Goal: Task Accomplishment & Management: Manage account settings

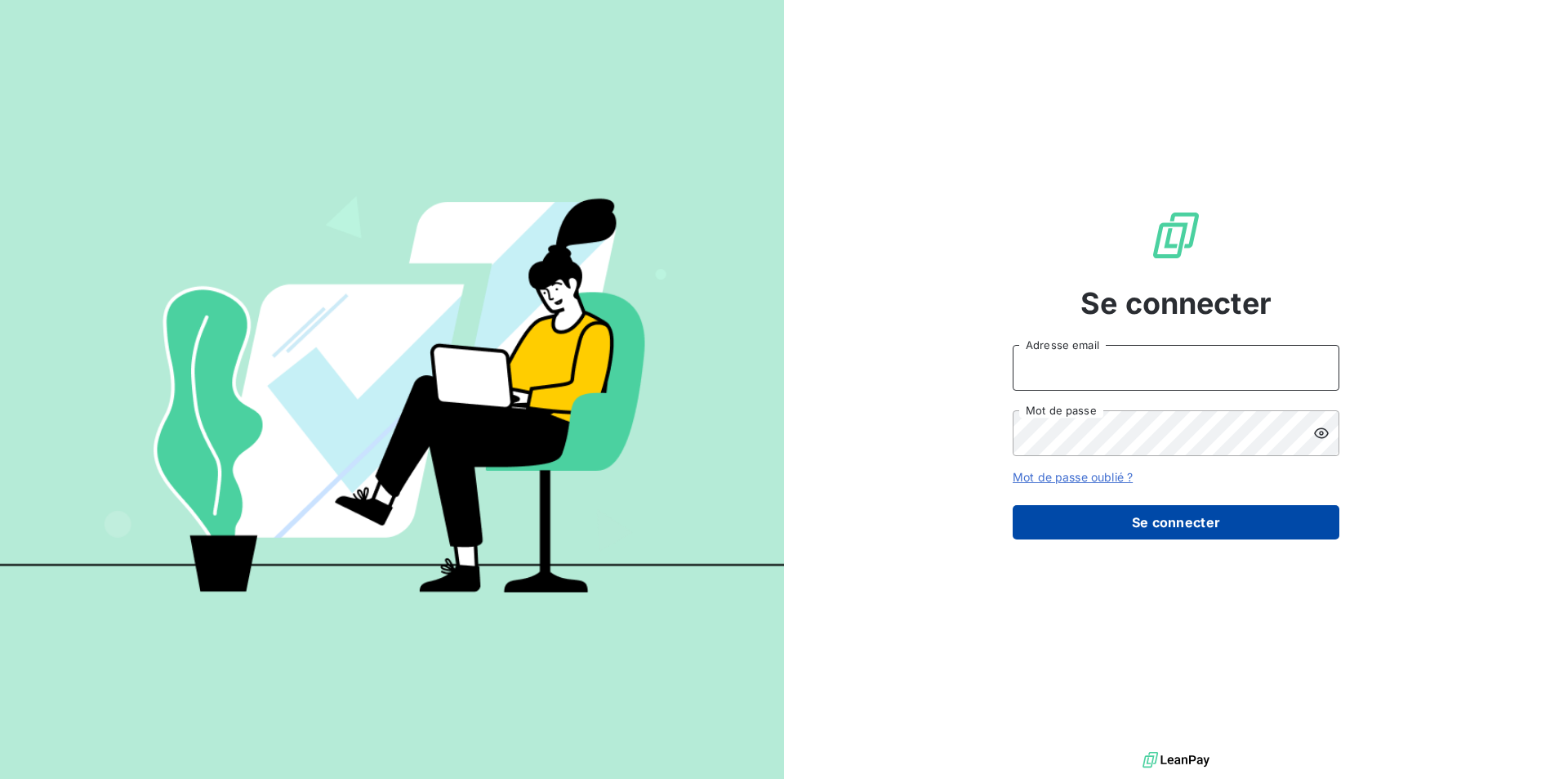
type input "[EMAIL_ADDRESS][DOMAIN_NAME]"
click at [1132, 518] on button "Se connecter" at bounding box center [1175, 522] width 327 height 35
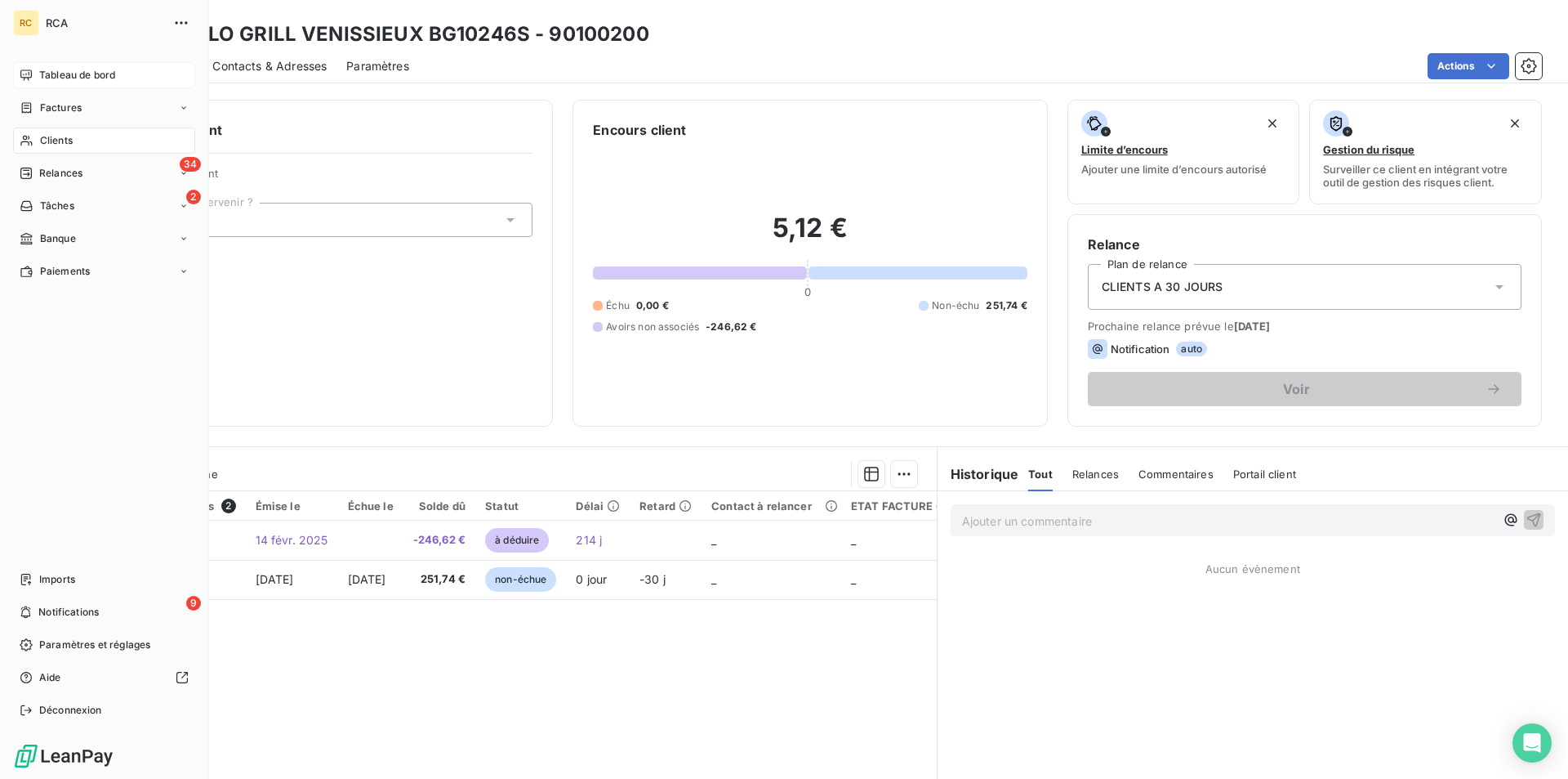
click at [60, 69] on span "Tableau de bord" at bounding box center [77, 75] width 76 height 15
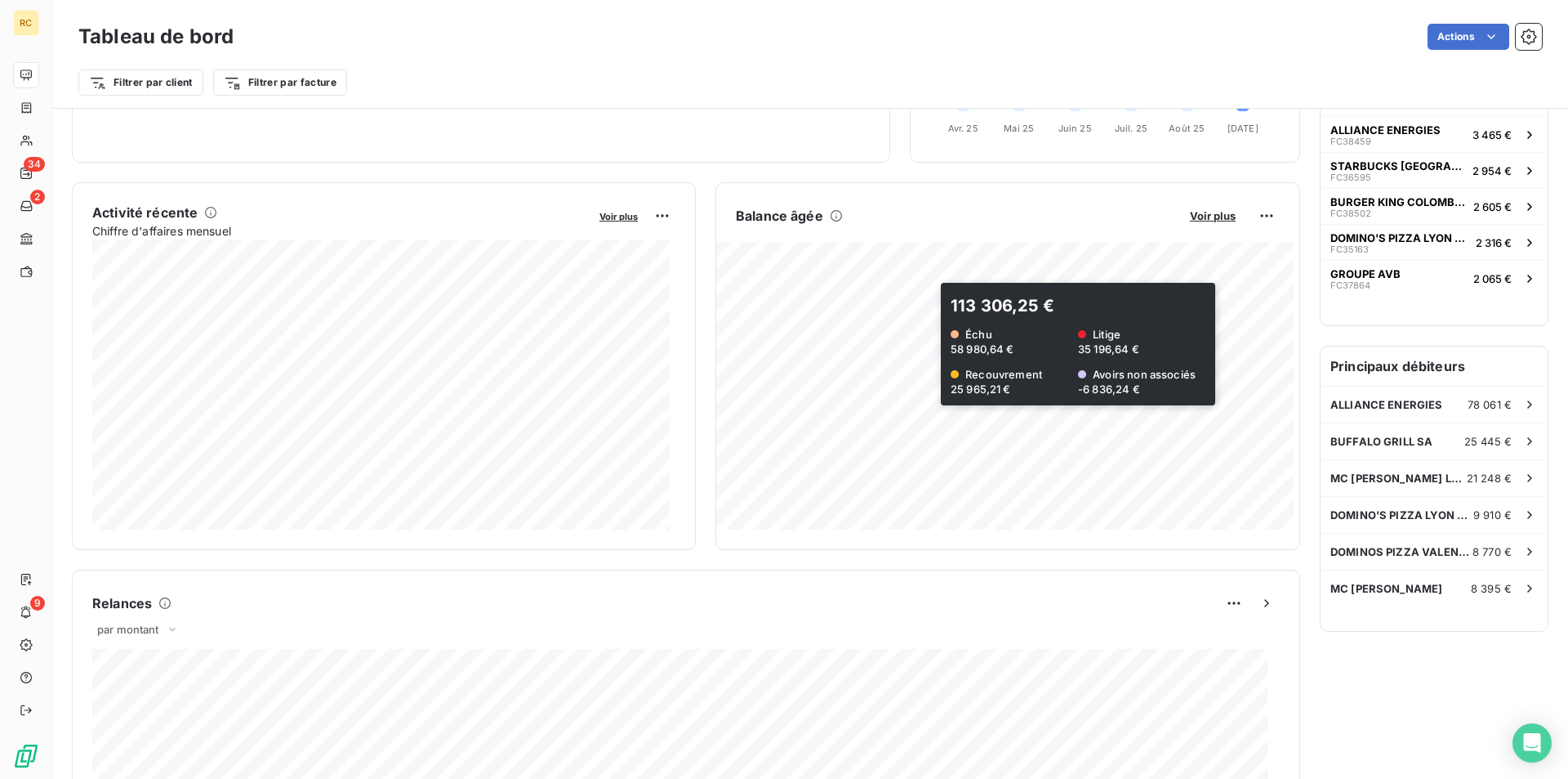
scroll to position [78, 0]
